Goal: Use online tool/utility: Utilize a website feature to perform a specific function

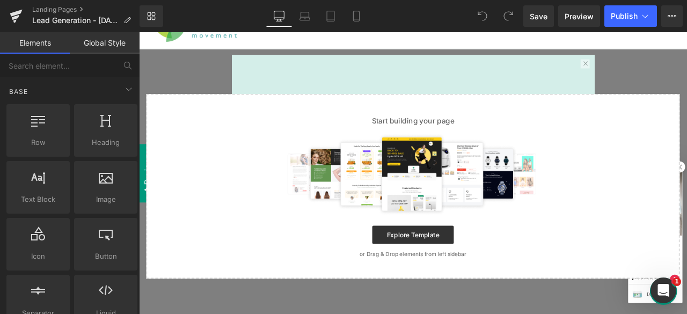
scroll to position [58, 0]
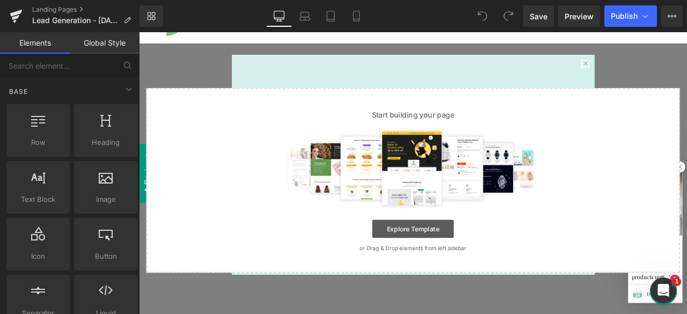
click at [483, 259] on link "Explore Template" at bounding box center [463, 264] width 97 height 21
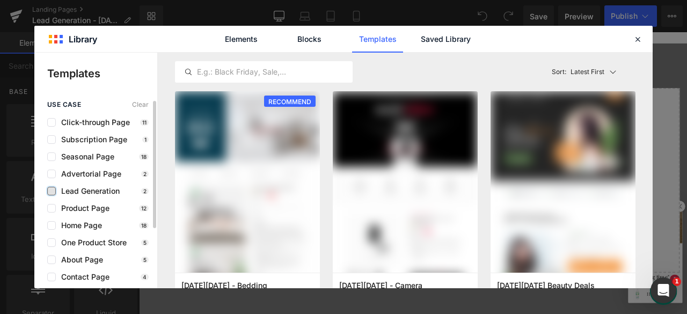
click at [55, 190] on label at bounding box center [51, 191] width 9 height 9
click at [51, 191] on input "checkbox" at bounding box center [51, 191] width 0 height 0
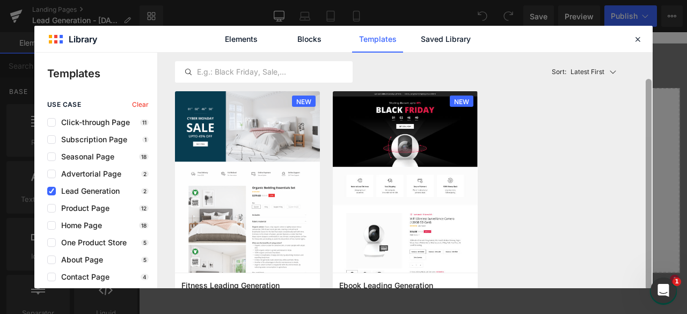
scroll to position [27, 0]
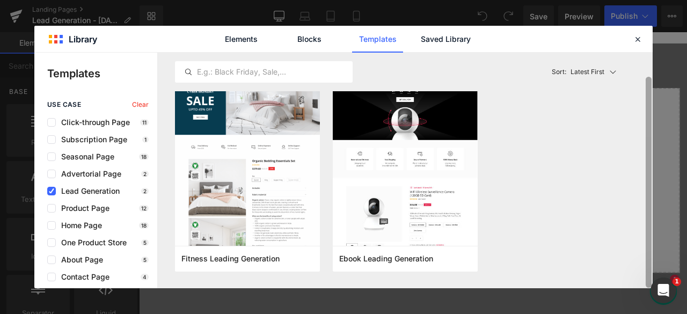
drag, startPoint x: 649, startPoint y: 86, endPoint x: 652, endPoint y: 139, distance: 52.7
click at [652, 139] on div "Library Elements Blocks Templates Saved Library Templates use case Clear Click-…" at bounding box center [343, 157] width 687 height 314
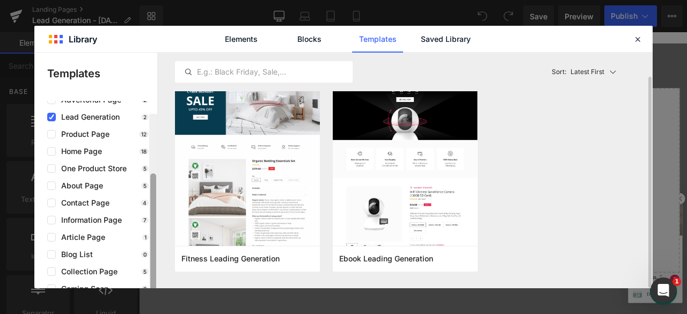
scroll to position [87, 0]
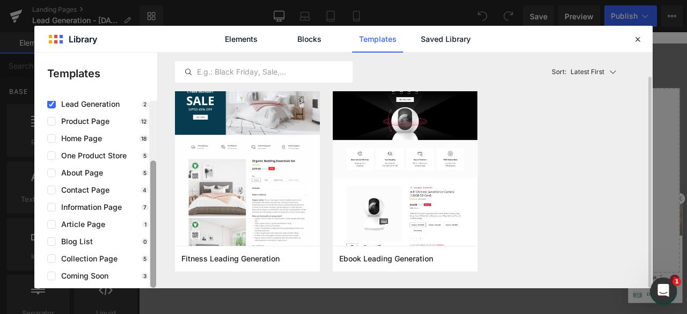
drag, startPoint x: 155, startPoint y: 172, endPoint x: 162, endPoint y: 265, distance: 93.6
click at [162, 265] on div "Templates use case Clear Click-through Page 11 Subscription Page 1 Seasonal Pag…" at bounding box center [343, 170] width 618 height 235
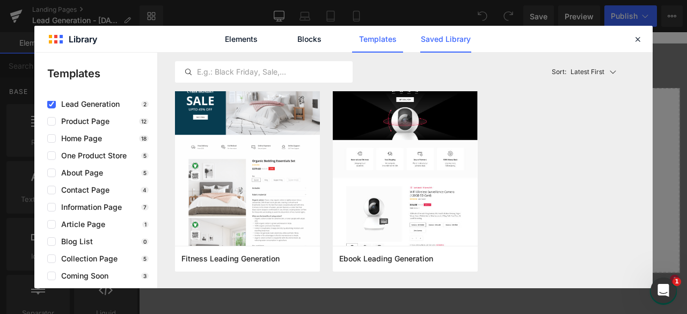
click at [442, 39] on link "Saved Library" at bounding box center [445, 39] width 51 height 27
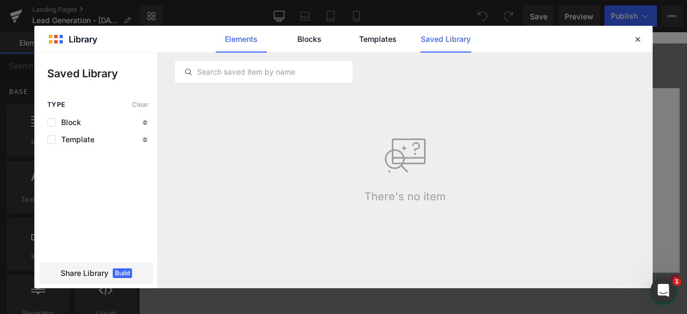
click at [245, 35] on link "Elements" at bounding box center [241, 39] width 51 height 27
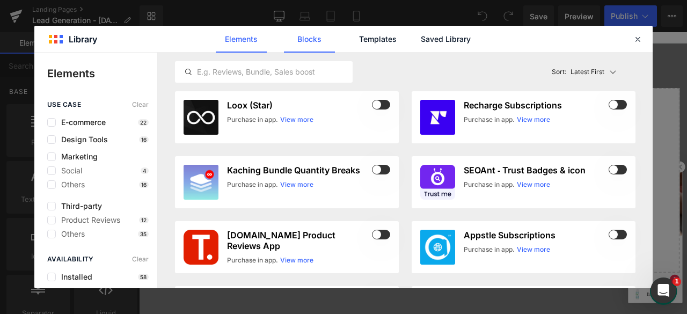
click at [319, 41] on link "Blocks" at bounding box center [309, 39] width 51 height 27
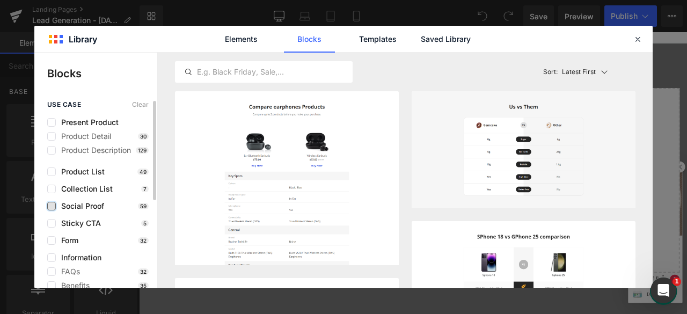
click at [53, 208] on label at bounding box center [51, 206] width 9 height 9
click at [51, 206] on input "checkbox" at bounding box center [51, 206] width 0 height 0
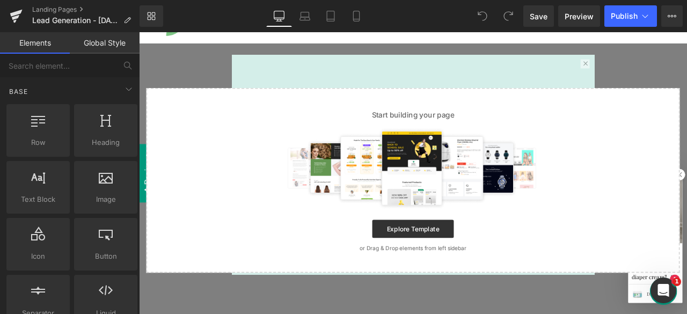
drag, startPoint x: 824, startPoint y: 148, endPoint x: 780, endPoint y: 182, distance: 55.8
click at [645, 20] on icon at bounding box center [644, 16] width 11 height 11
